Goal: Entertainment & Leisure: Consume media (video, audio)

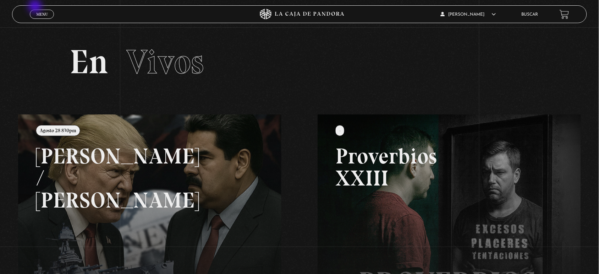
click at [58, 13] on div "Menu Cerrar" at bounding box center [120, 14] width 180 height 17
click at [43, 15] on span "Menu" at bounding box center [42, 14] width 12 height 4
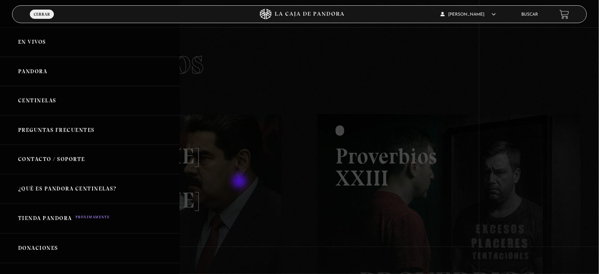
click at [239, 184] on div at bounding box center [299, 137] width 599 height 274
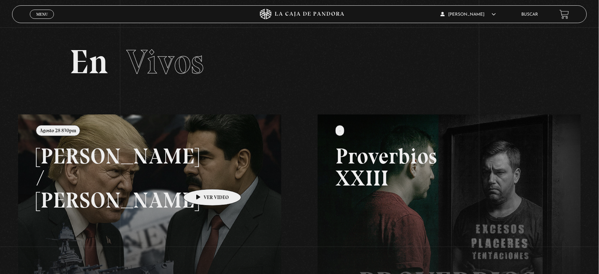
click at [201, 178] on link at bounding box center [317, 251] width 599 height 274
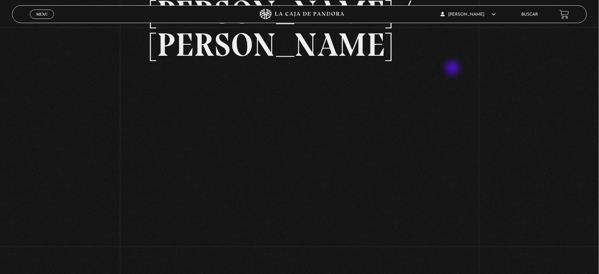
scroll to position [89, 0]
